Goal: Information Seeking & Learning: Learn about a topic

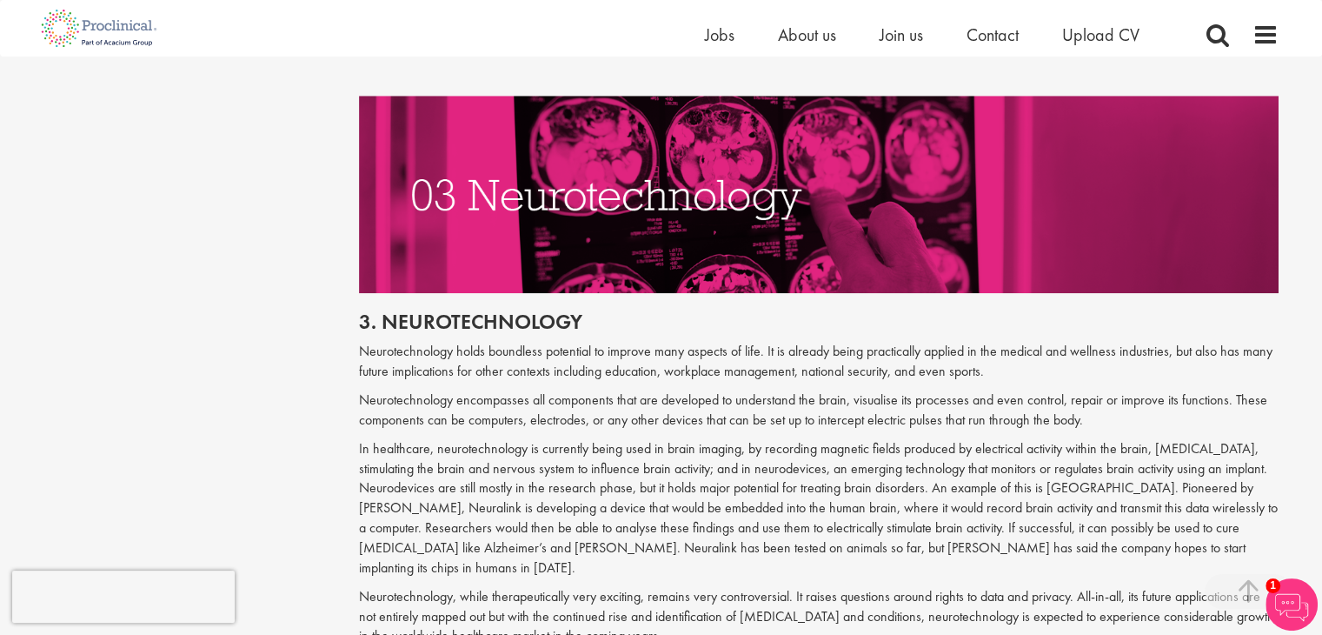
scroll to position [1791, 0]
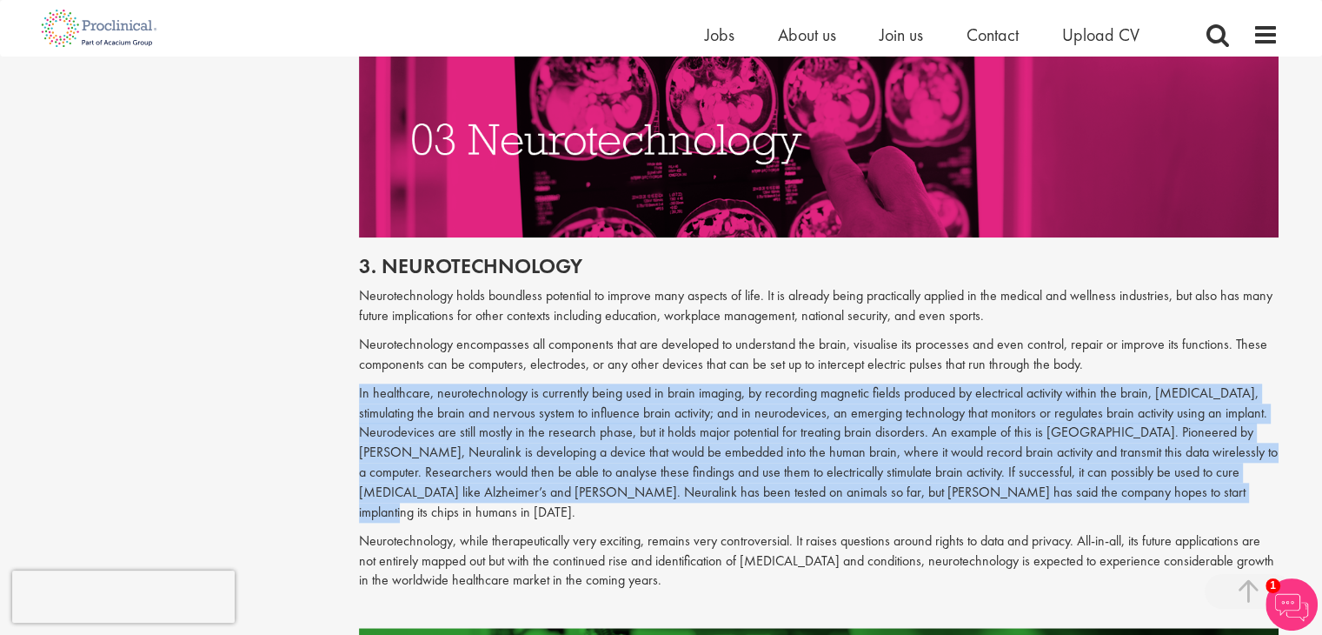
drag, startPoint x: 351, startPoint y: 390, endPoint x: 1153, endPoint y: 495, distance: 808.3
copy p "In healthcare, neurotechnology is currently being used in brain imaging, by rec…"
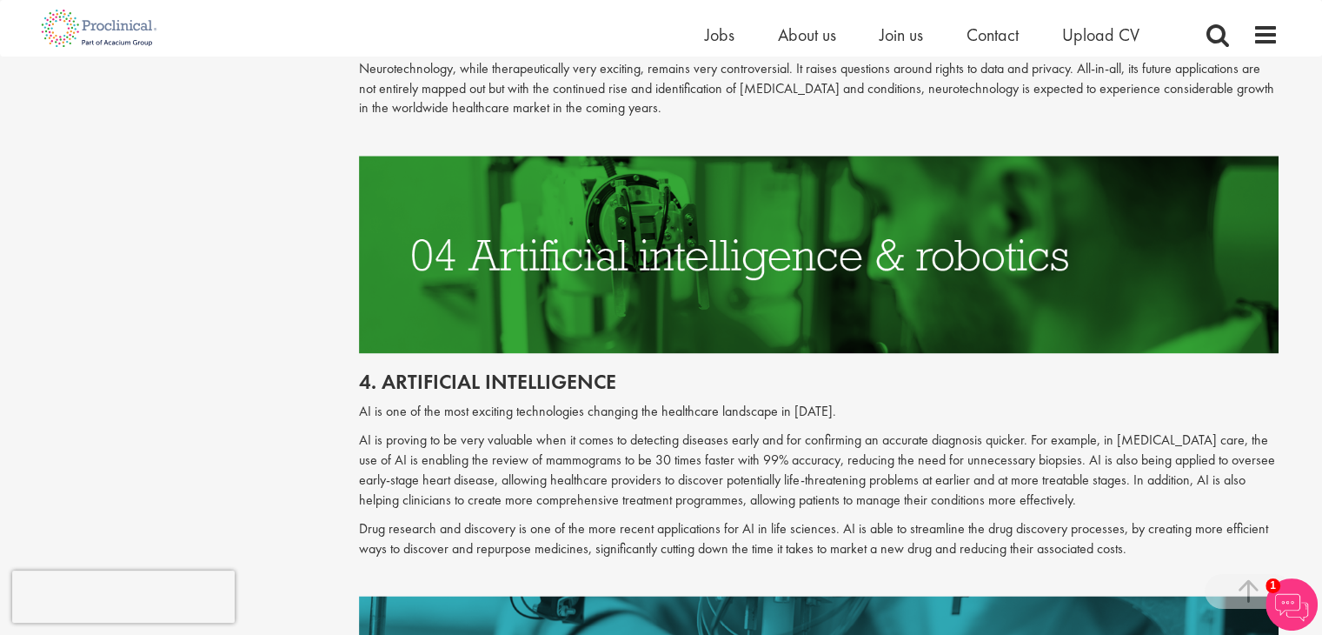
scroll to position [2347, 0]
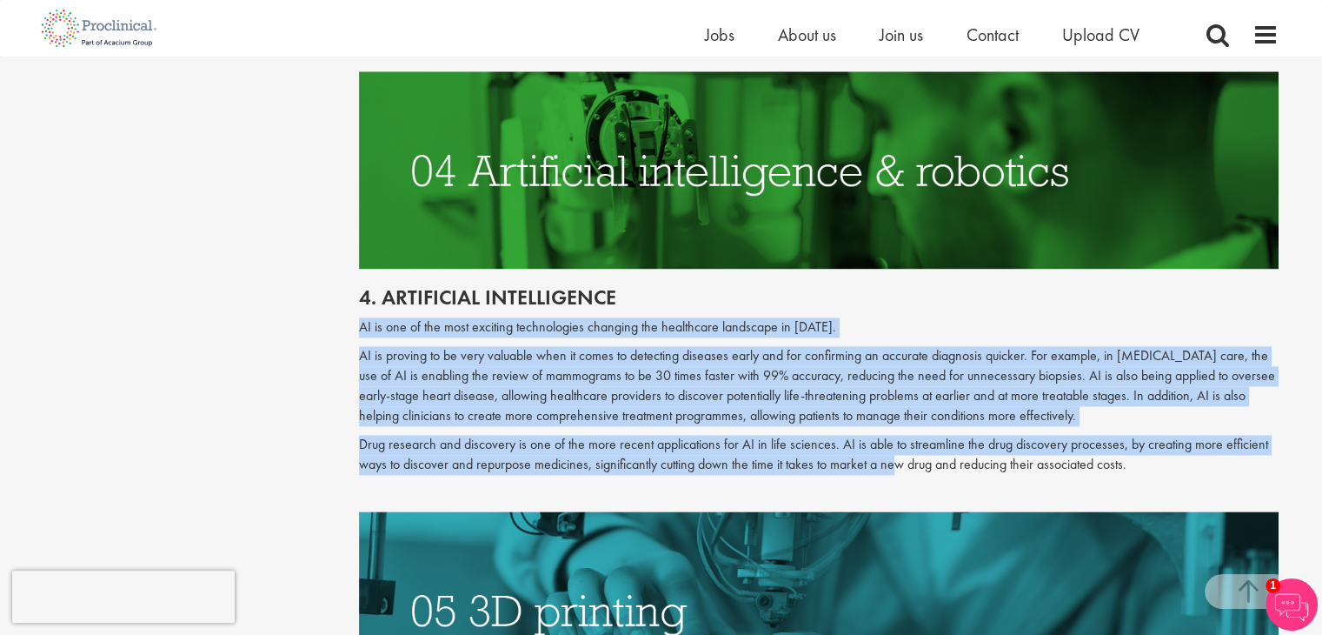
drag, startPoint x: 355, startPoint y: 308, endPoint x: 900, endPoint y: 436, distance: 559.8
click at [900, 436] on p "Drug research and discovery is one of the more recent applications for AI in li…" at bounding box center [819, 455] width 920 height 40
drag, startPoint x: 356, startPoint y: 303, endPoint x: 1163, endPoint y: 467, distance: 823.3
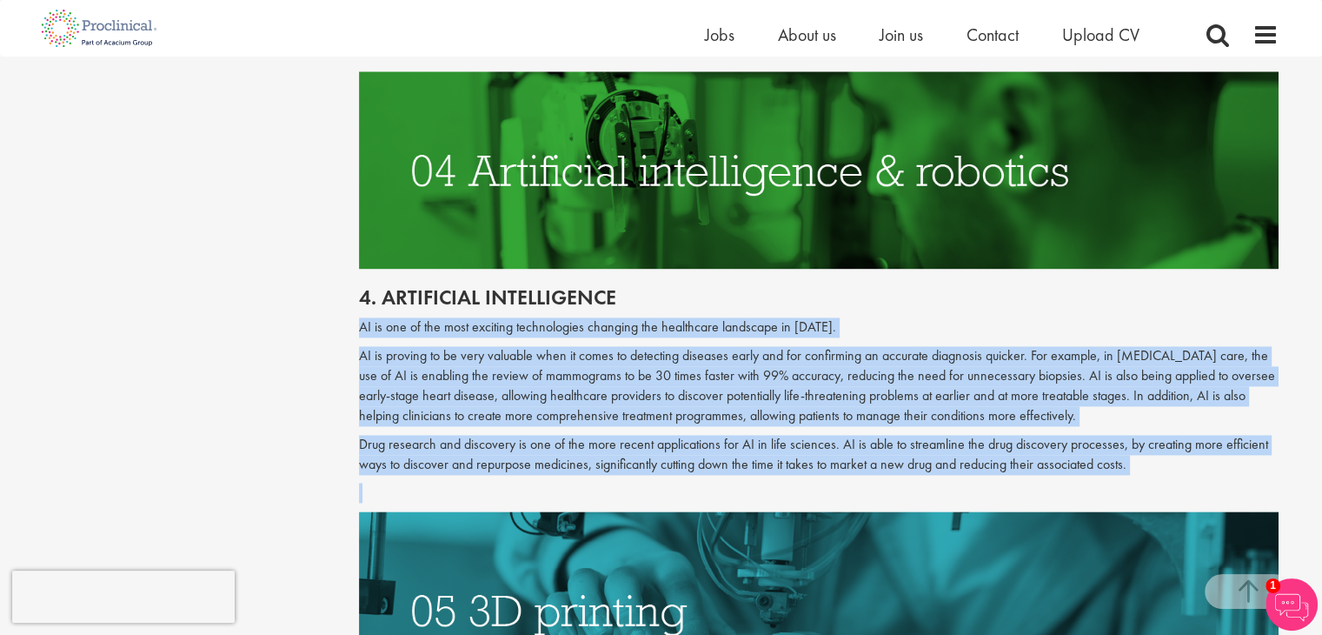
copy div "AI is one of the most exciting technologies changing the healthcare landscape i…"
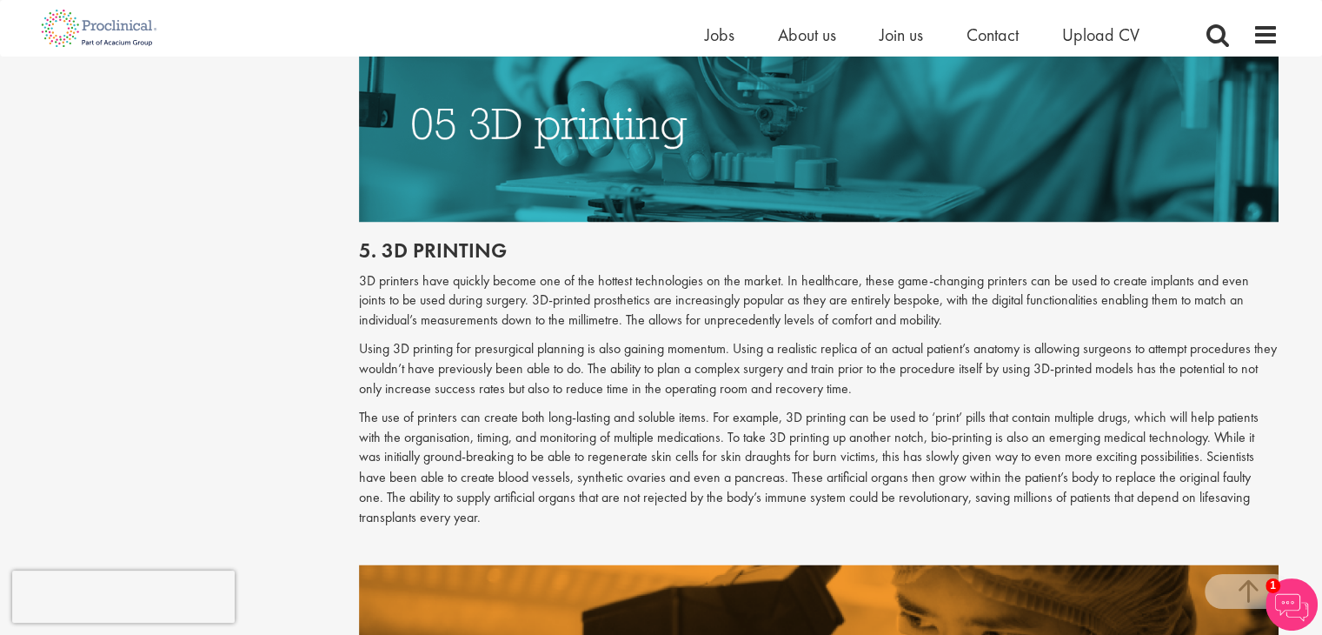
scroll to position [2869, 0]
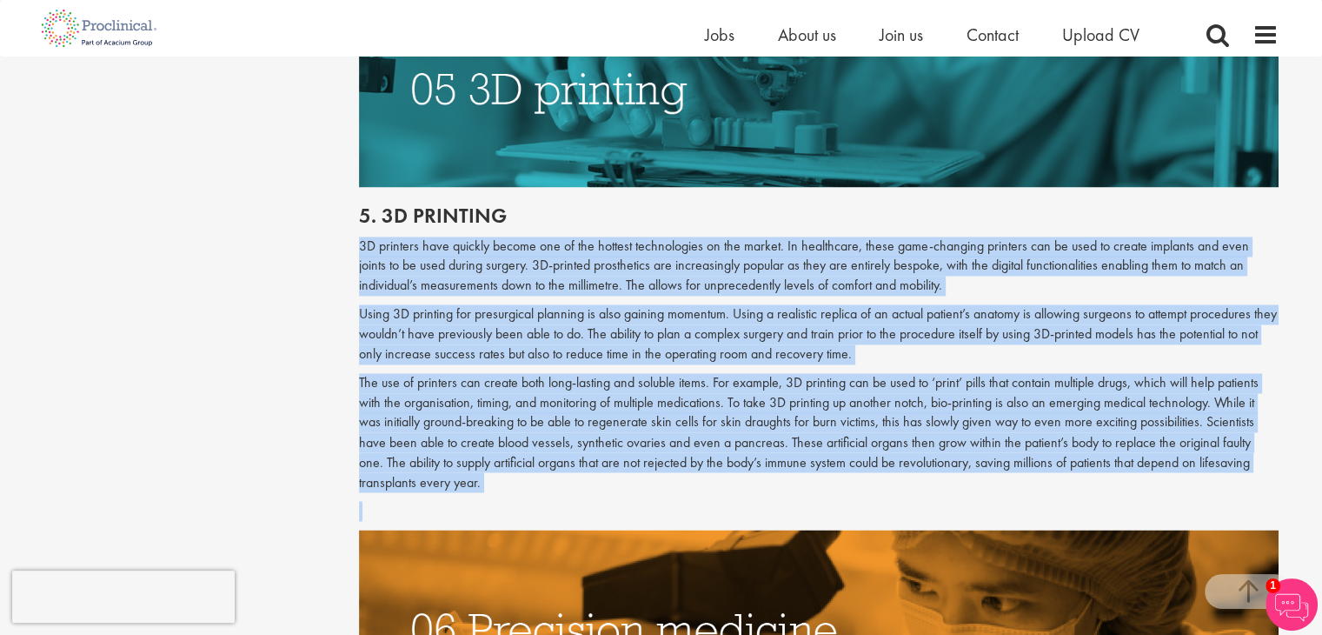
drag, startPoint x: 359, startPoint y: 223, endPoint x: 768, endPoint y: 484, distance: 485.4
click at [768, 484] on div "5. 3d printing 3D printers have quickly become one of the hottest technologies …" at bounding box center [819, 358] width 946 height 342
click at [745, 430] on p "The use of printers can create both long-lasting and soluble items. For example…" at bounding box center [819, 432] width 920 height 119
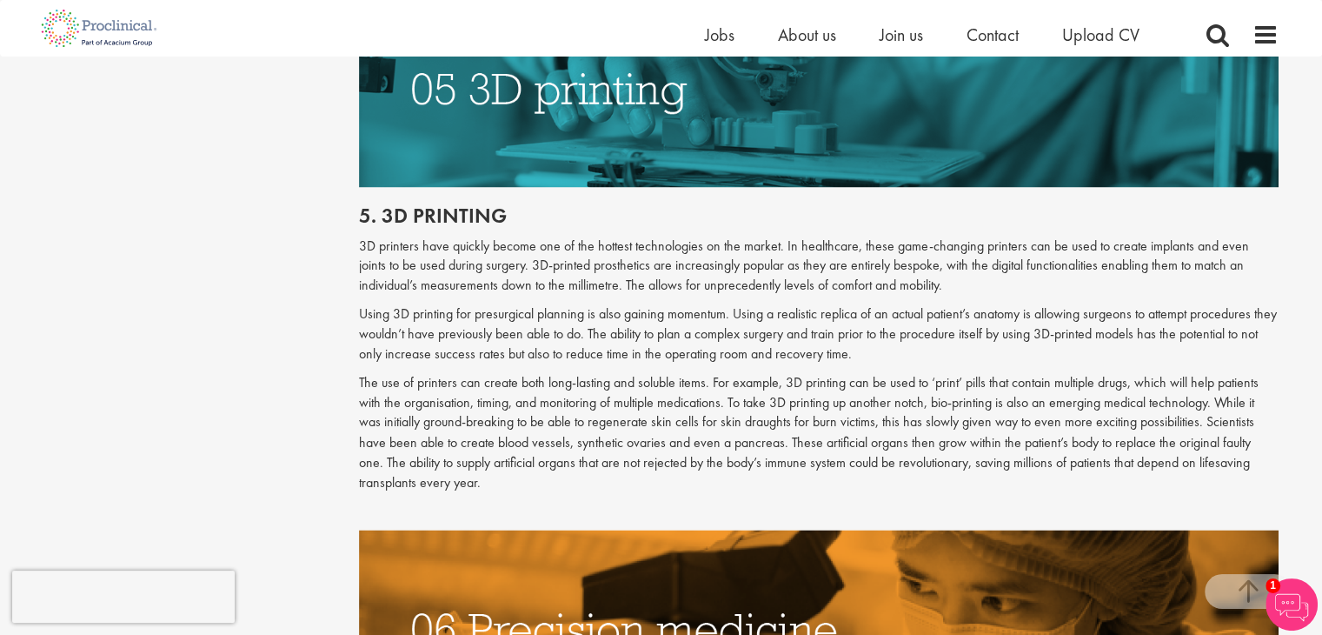
drag, startPoint x: 494, startPoint y: 474, endPoint x: 389, endPoint y: 293, distance: 208.7
drag, startPoint x: 389, startPoint y: 293, endPoint x: 586, endPoint y: 463, distance: 260.1
click at [586, 463] on div "Top 10 new medical technologies 2022 our consultant managing the role Author: […" at bounding box center [819, 299] width 946 height 5947
copy div "8L ipsumdol sita consect adipis eli se doe tempori utlaboreetdo ma ali enimad. …"
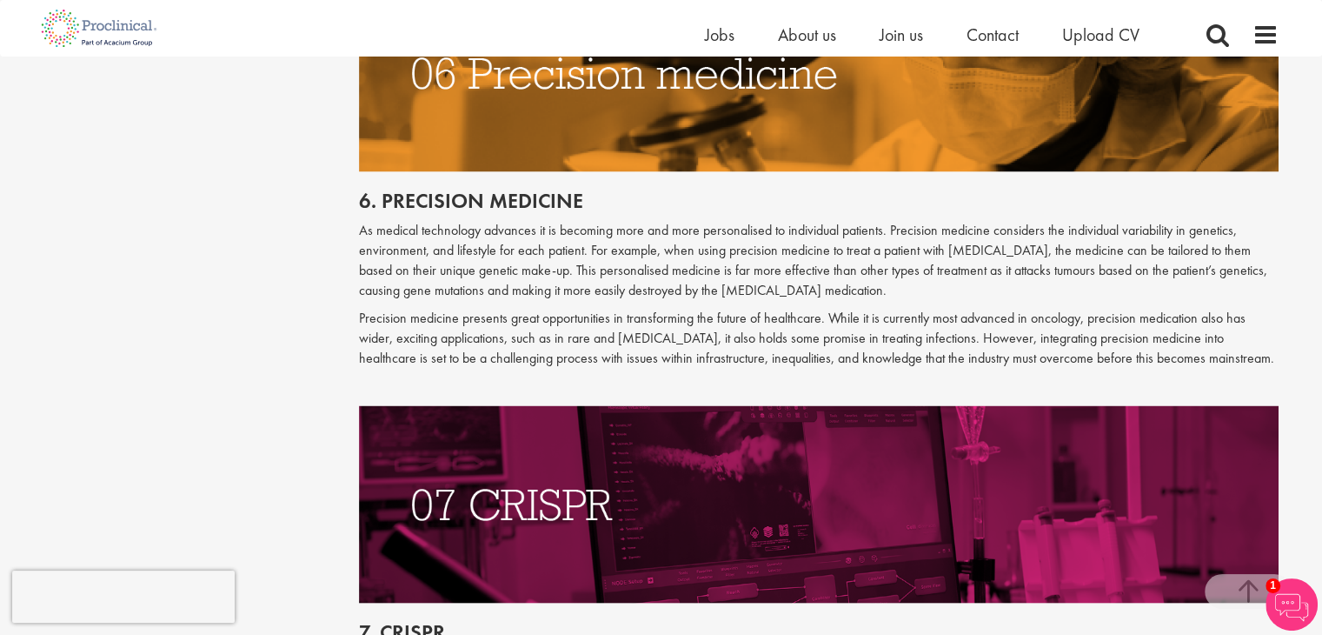
scroll to position [3425, 0]
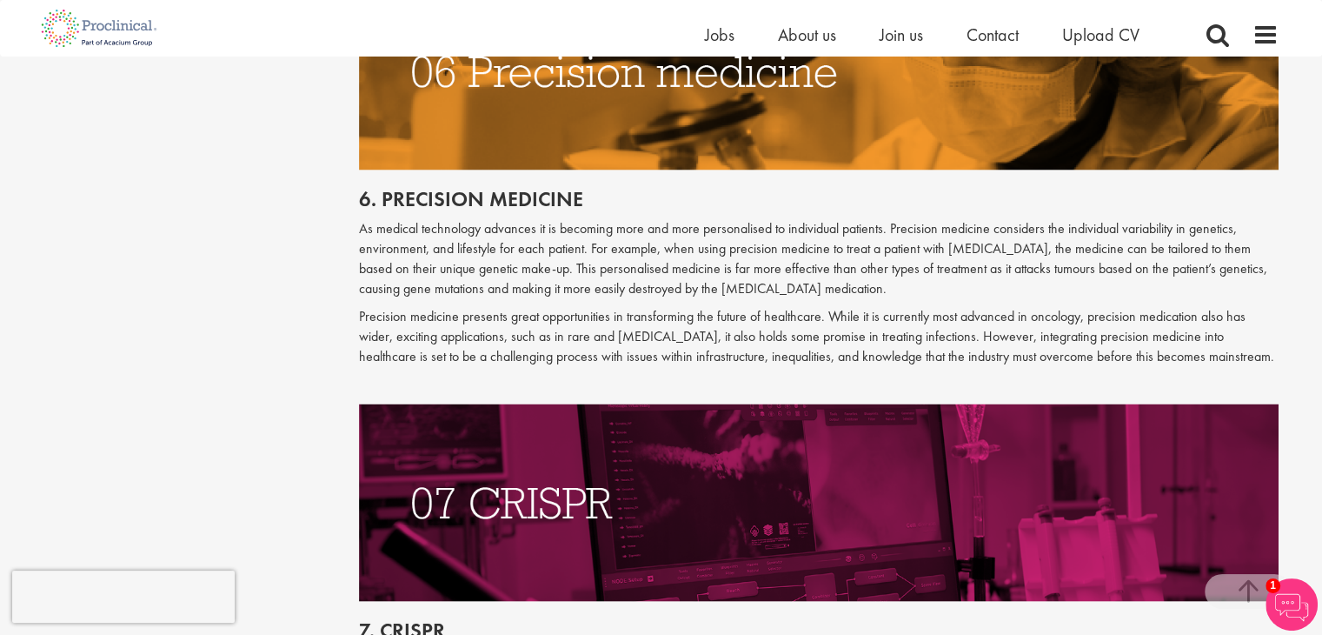
click at [478, 238] on p "As medical technology advances it is becoming more and more personalised to ind…" at bounding box center [819, 258] width 920 height 79
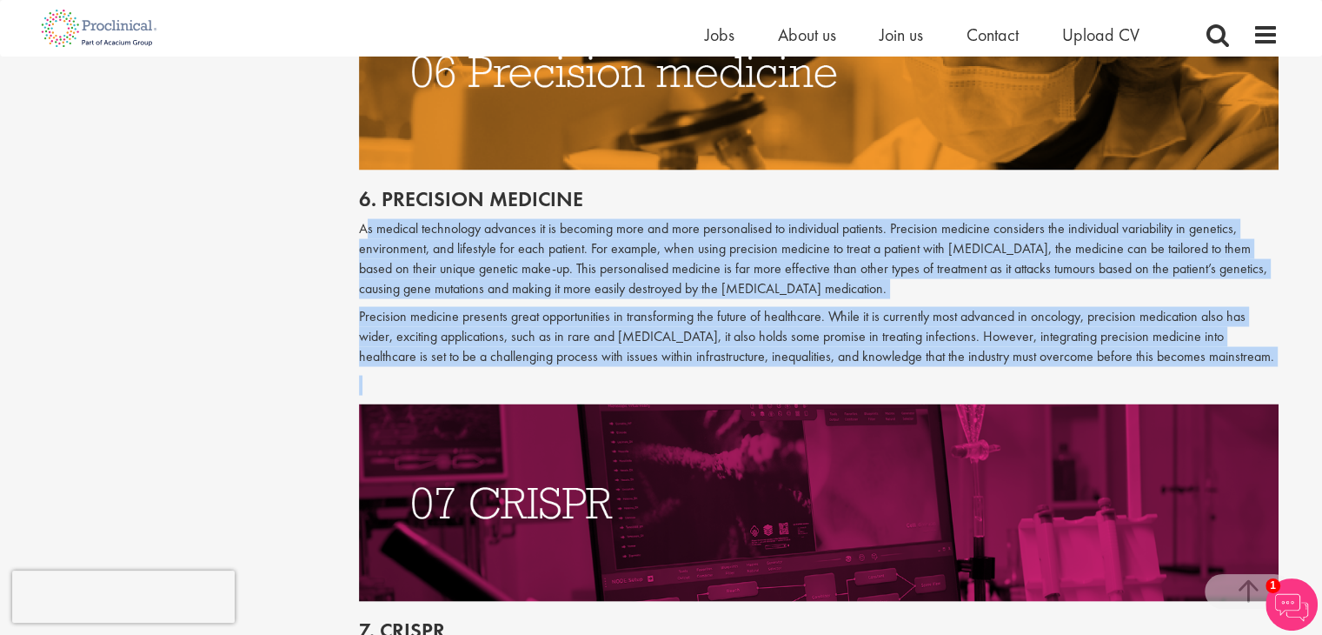
drag, startPoint x: 355, startPoint y: 206, endPoint x: 1092, endPoint y: 363, distance: 753.8
click at [1005, 307] on p "Precision medicine presents great opportunities in transforming the future of h…" at bounding box center [819, 337] width 920 height 60
drag, startPoint x: 356, startPoint y: 196, endPoint x: 1207, endPoint y: 352, distance: 865.3
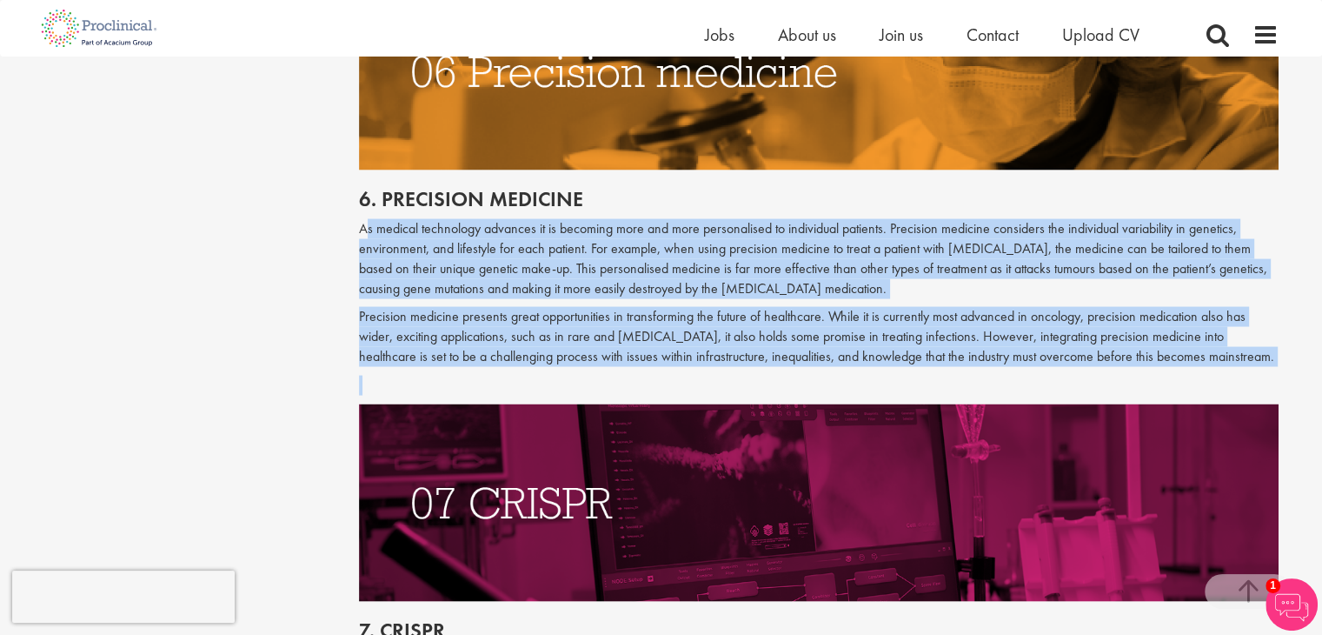
copy div "Lo ipsumdo sitametcon adipisci el se doeiusmo temp inc utla etdoloremagn al eni…"
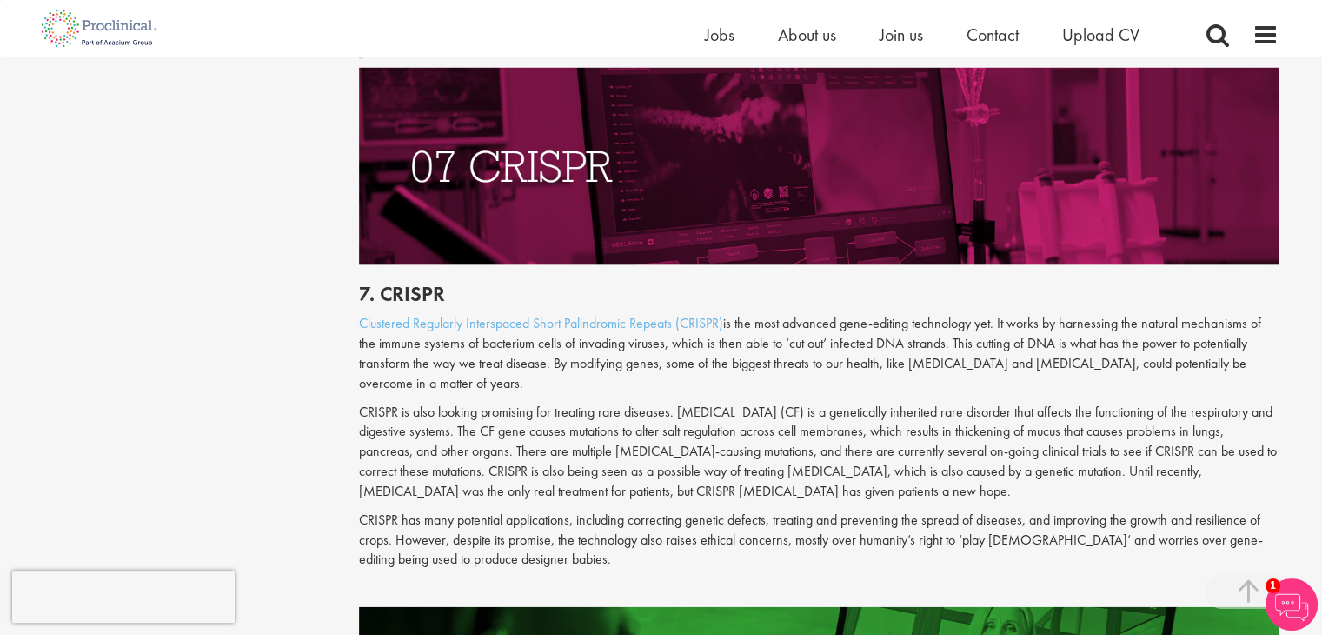
scroll to position [3773, 0]
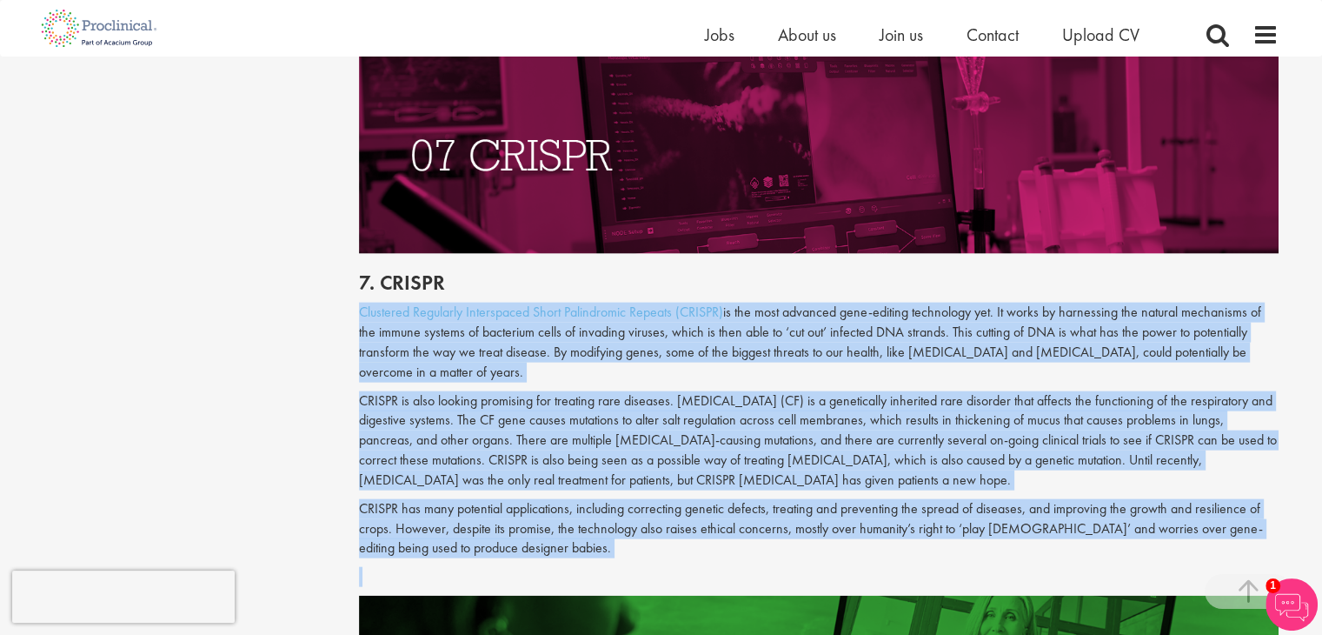
drag, startPoint x: 357, startPoint y: 289, endPoint x: 750, endPoint y: 524, distance: 458.1
click at [743, 499] on p "CRISPR has many potential applications, including correcting genetic defects, t…" at bounding box center [819, 529] width 920 height 60
drag, startPoint x: 354, startPoint y: 291, endPoint x: 583, endPoint y: 526, distance: 328.3
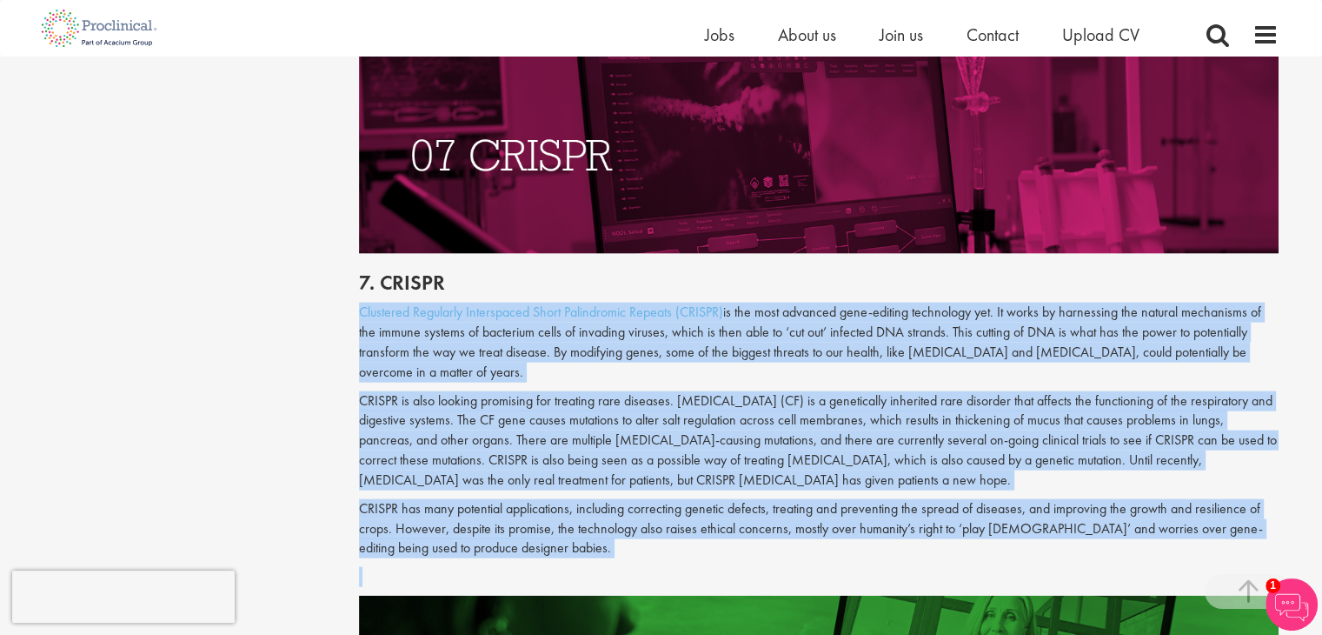
copy div "Loremipsu Dolorsita Consectetur Adipi Elitseddoei Tempori (UTLABO) et dol magn …"
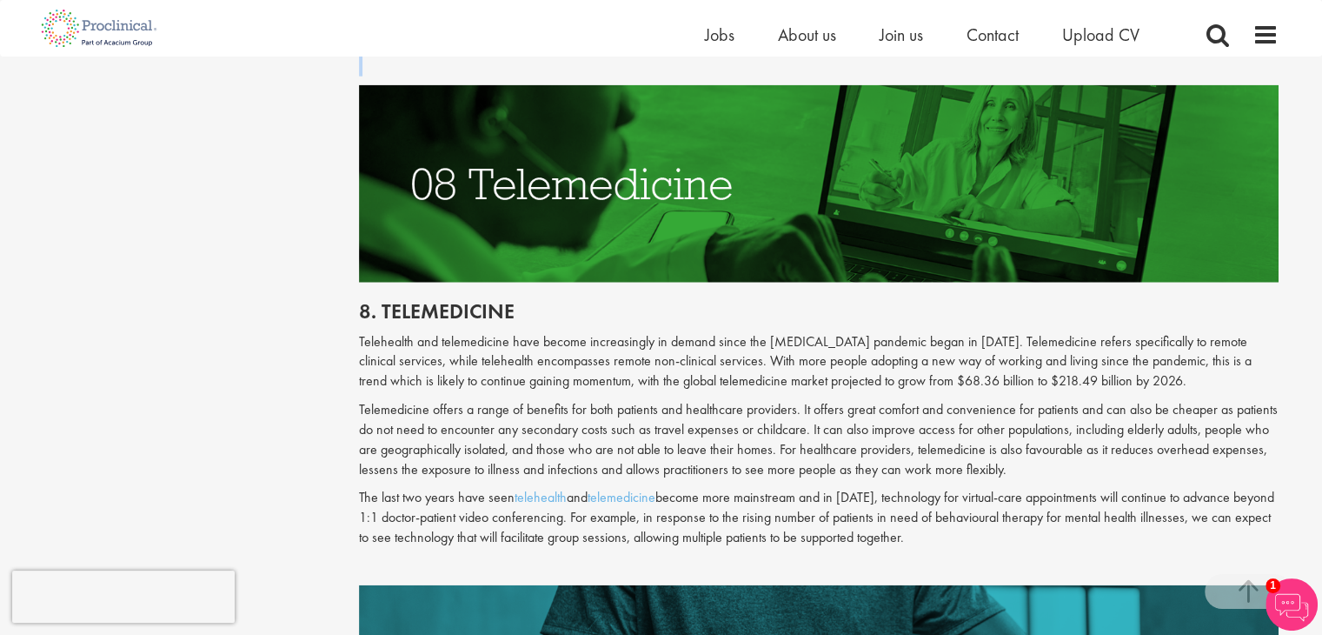
scroll to position [4364, 0]
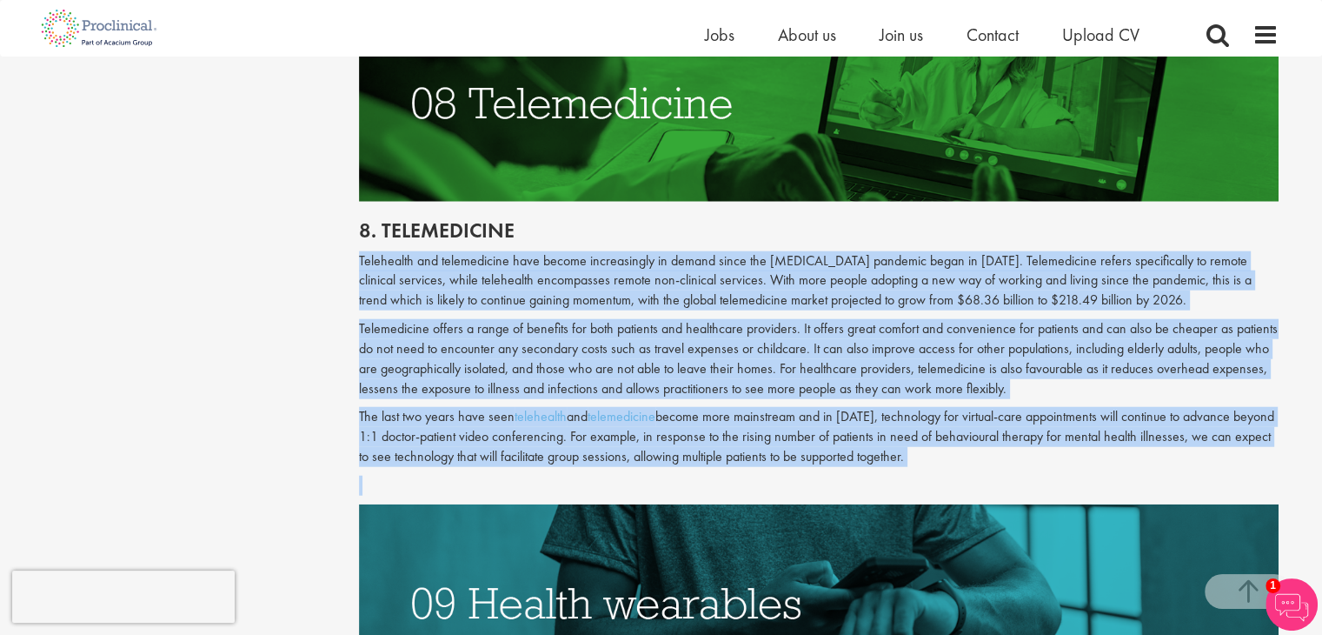
drag, startPoint x: 355, startPoint y: 217, endPoint x: 904, endPoint y: 451, distance: 597.1
copy div "Telehealth and telemedicine have become increasingly in demand since the [MEDIC…"
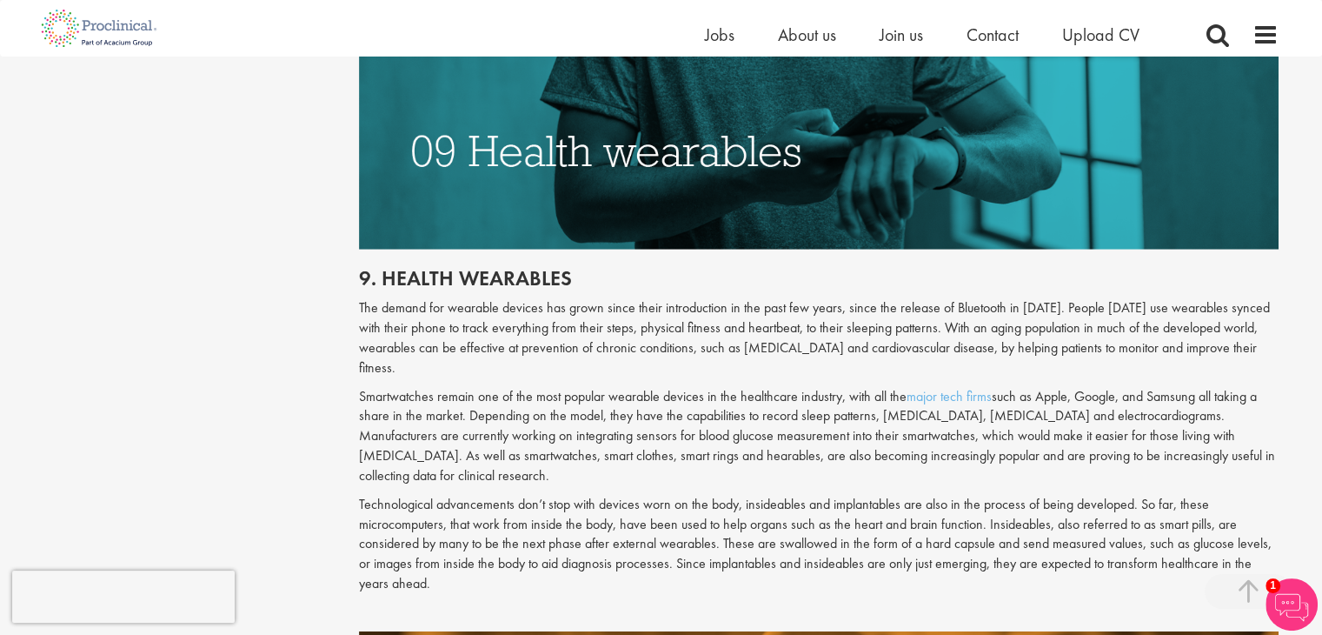
scroll to position [4851, 0]
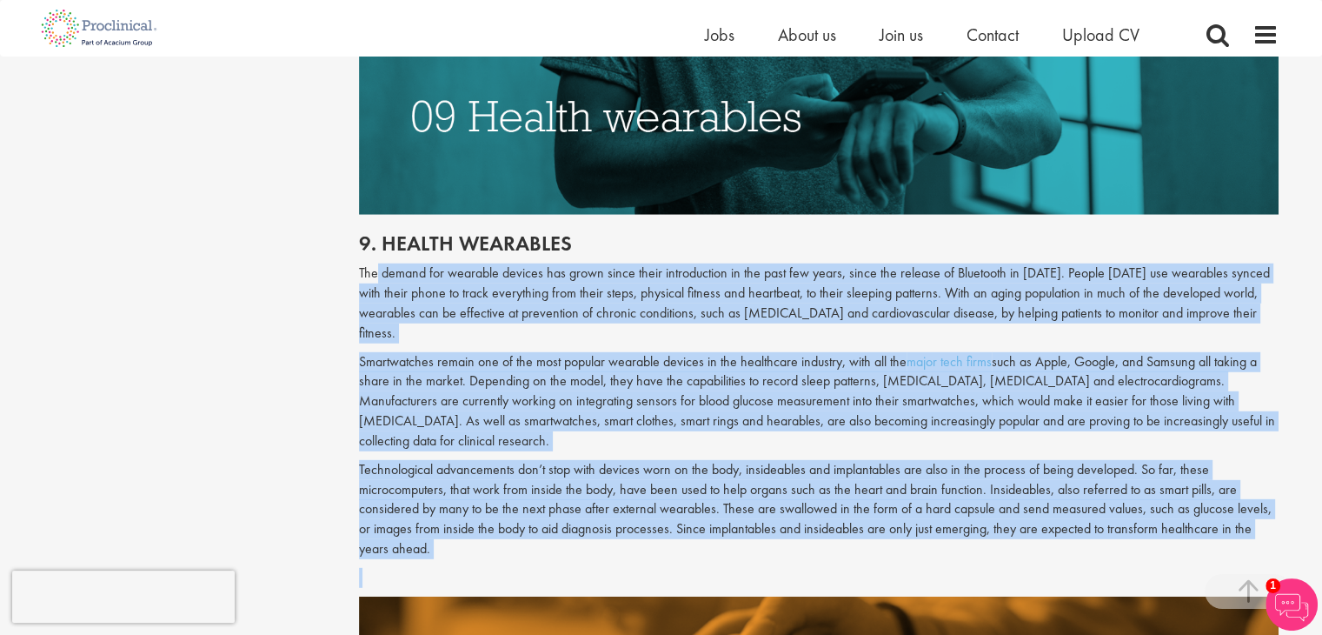
drag, startPoint x: 376, startPoint y: 236, endPoint x: 519, endPoint y: 562, distance: 355.4
copy div "demand for wearable devices has grown since their introduction in the past few …"
